Goal: Task Accomplishment & Management: Manage account settings

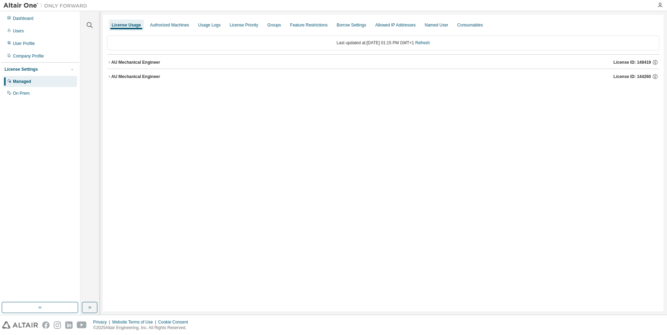
click at [156, 63] on div "AU Mechanical Engineer" at bounding box center [135, 63] width 49 height 6
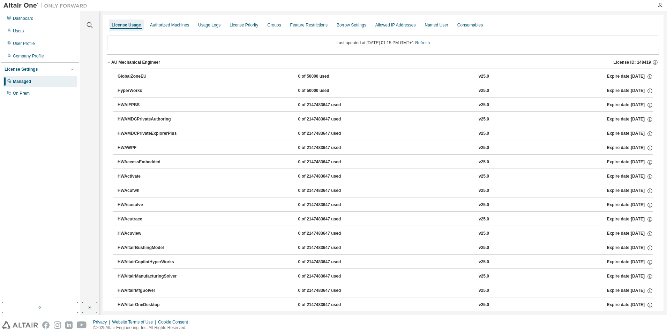
click at [156, 63] on div "AU Mechanical Engineer" at bounding box center [135, 63] width 49 height 6
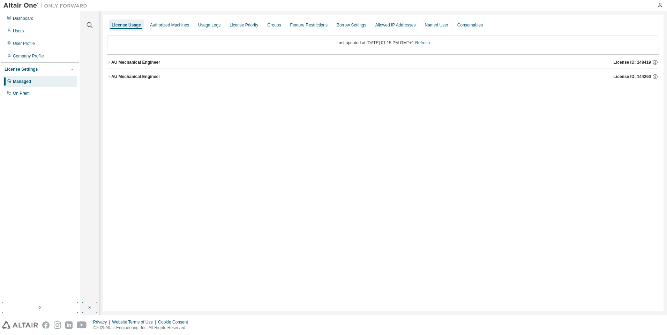
click at [149, 77] on div "AU Mechanical Engineer" at bounding box center [135, 77] width 49 height 6
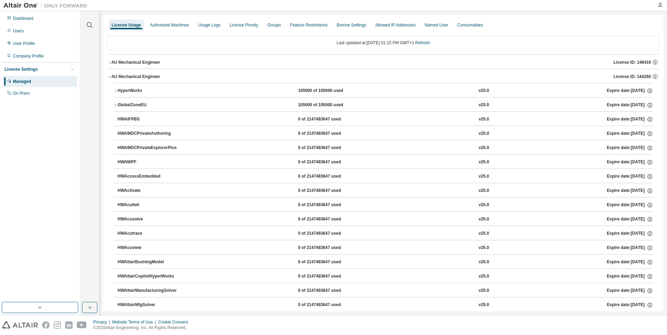
click at [149, 77] on div "AU Mechanical Engineer" at bounding box center [135, 77] width 49 height 6
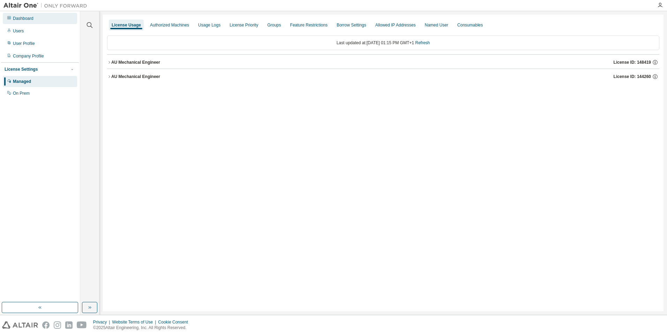
click at [36, 20] on div "Dashboard" at bounding box center [40, 18] width 74 height 11
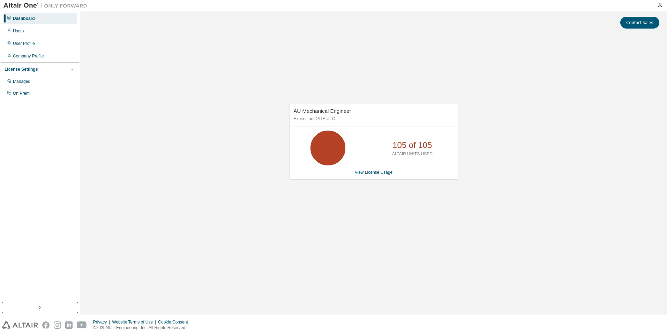
click at [359, 244] on div "AU Mechanical Engineer Expires on June 1, 2026 UTC 105 of 105 ALTAIR UNITS USED…" at bounding box center [374, 146] width 580 height 218
click at [377, 173] on link "View License Usage" at bounding box center [374, 172] width 38 height 5
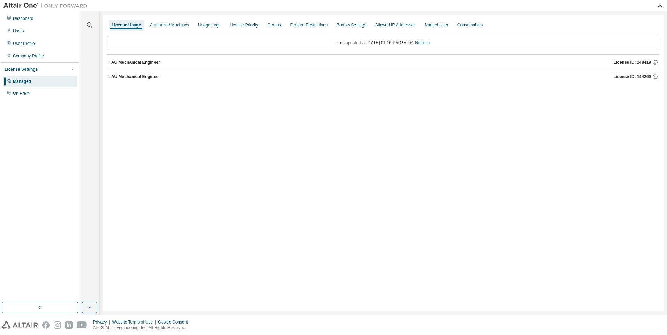
click at [151, 62] on div "AU Mechanical Engineer" at bounding box center [135, 63] width 49 height 6
click at [141, 62] on div "AU Mechanical Engineer" at bounding box center [135, 63] width 49 height 6
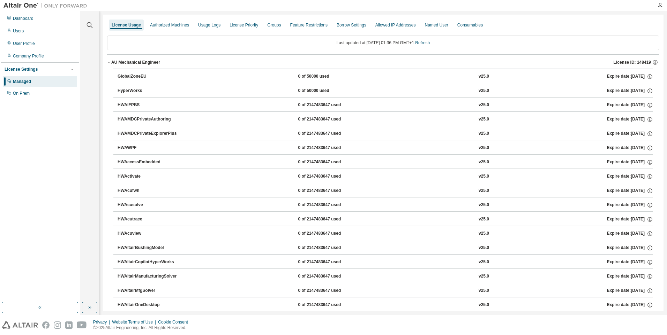
click at [141, 62] on div "AU Mechanical Engineer" at bounding box center [135, 63] width 49 height 6
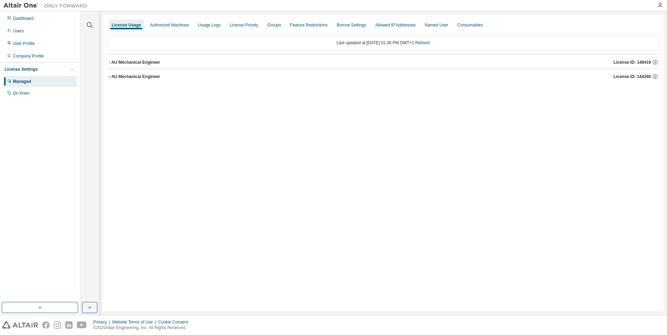
click at [134, 74] on div "AU Mechanical Engineer" at bounding box center [135, 77] width 49 height 6
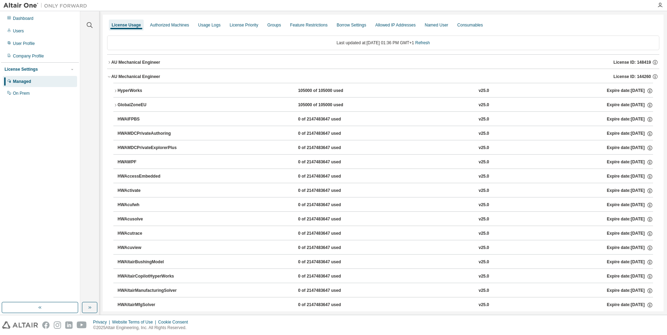
click at [135, 92] on div "HyperWorks" at bounding box center [149, 91] width 63 height 6
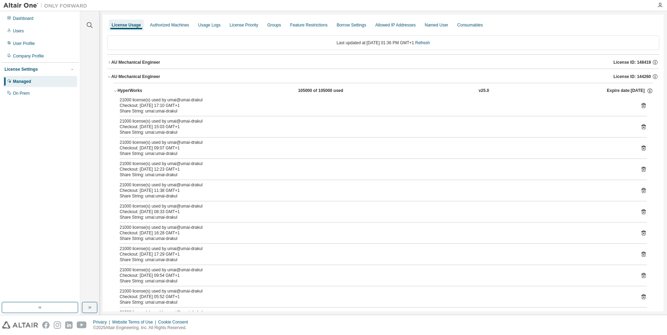
click at [142, 78] on div "AU Mechanical Engineer" at bounding box center [135, 77] width 49 height 6
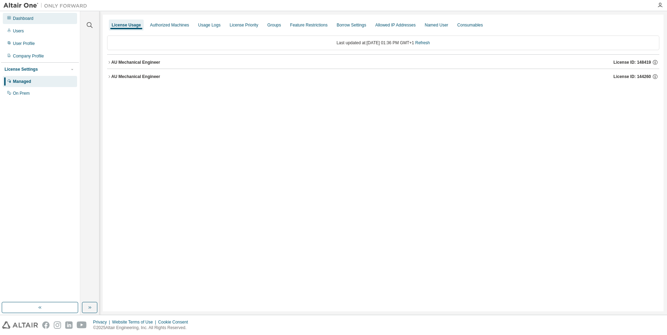
click at [22, 20] on div "Dashboard" at bounding box center [23, 19] width 21 height 6
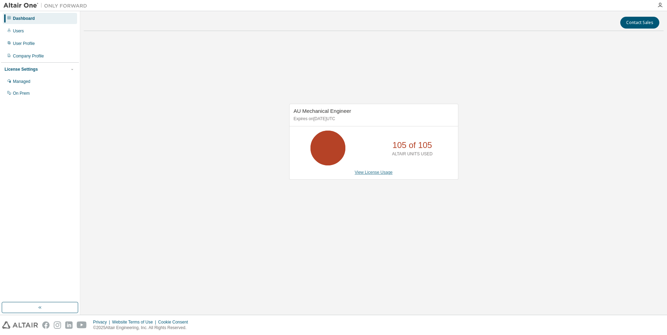
click at [378, 173] on link "View License Usage" at bounding box center [374, 172] width 38 height 5
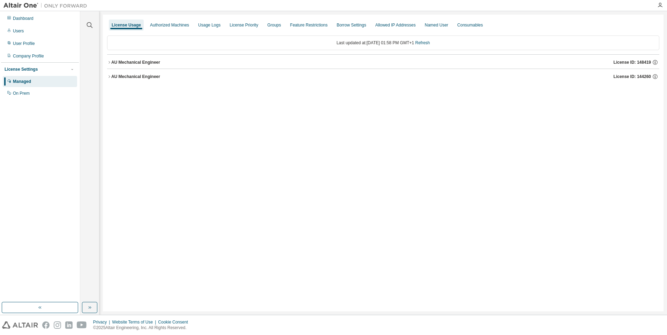
click at [152, 58] on button "AU Mechanical Engineer License ID: 148419" at bounding box center [383, 62] width 552 height 15
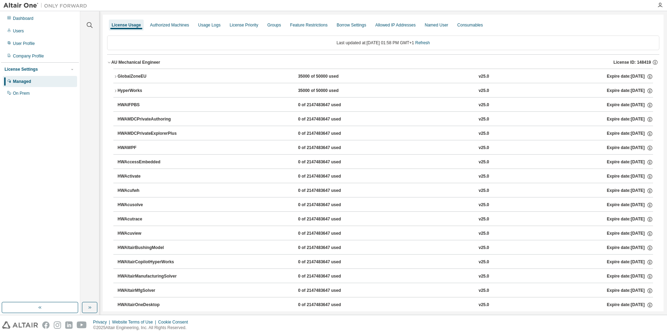
click at [152, 58] on button "AU Mechanical Engineer License ID: 148419" at bounding box center [383, 62] width 552 height 15
